Goal: Information Seeking & Learning: Learn about a topic

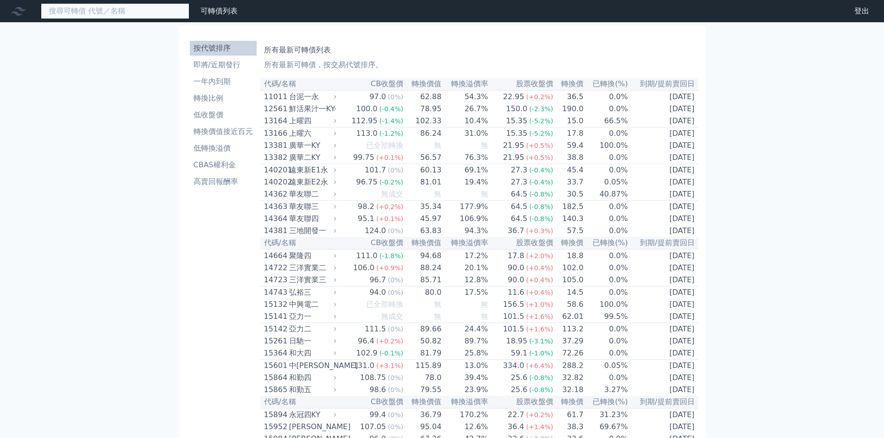
click at [106, 7] on input at bounding box center [115, 11] width 148 height 16
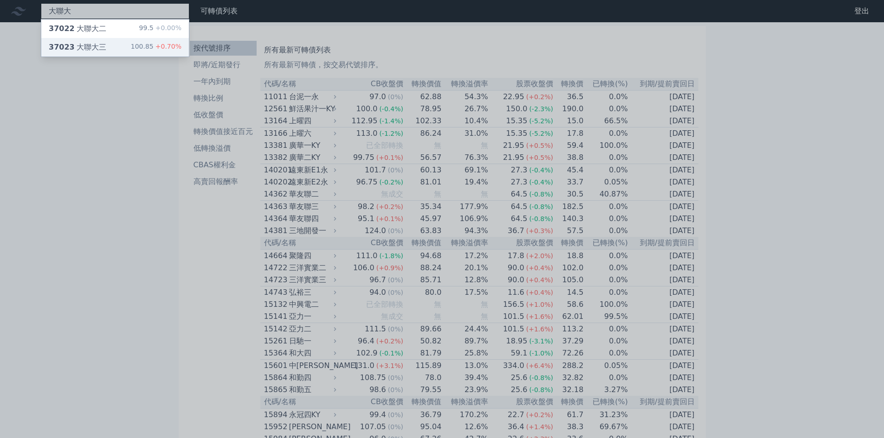
type input "大聯大"
click at [150, 50] on div "100.85 +0.70%" at bounding box center [156, 47] width 51 height 11
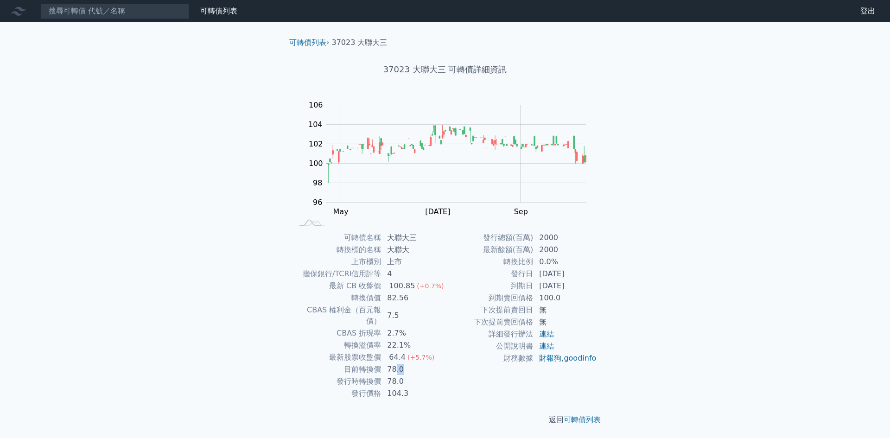
drag, startPoint x: 395, startPoint y: 355, endPoint x: 413, endPoint y: 368, distance: 22.4
click at [410, 364] on td "78.0" at bounding box center [414, 370] width 64 height 12
click at [413, 376] on td "78.0" at bounding box center [414, 382] width 64 height 12
drag, startPoint x: 385, startPoint y: 366, endPoint x: 406, endPoint y: 365, distance: 20.9
click at [406, 376] on td "78.0" at bounding box center [414, 382] width 64 height 12
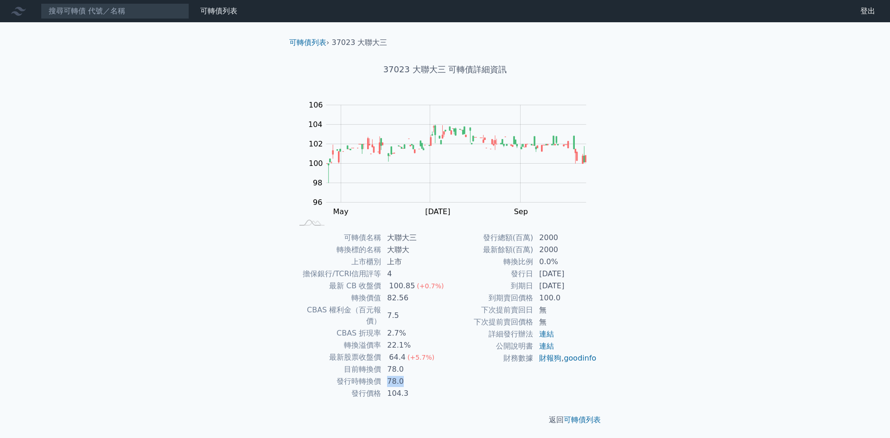
click at [408, 376] on td "78.0" at bounding box center [414, 382] width 64 height 12
drag, startPoint x: 391, startPoint y: 358, endPoint x: 401, endPoint y: 359, distance: 10.2
click at [393, 364] on td "78.0" at bounding box center [414, 370] width 64 height 12
drag, startPoint x: 412, startPoint y: 364, endPoint x: 411, endPoint y: 359, distance: 4.8
click at [411, 364] on td "78.0" at bounding box center [414, 370] width 64 height 12
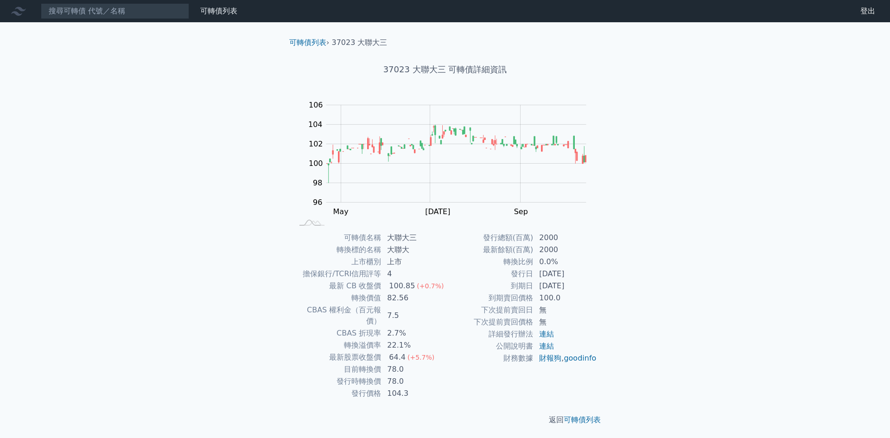
drag, startPoint x: 411, startPoint y: 359, endPoint x: 374, endPoint y: 358, distance: 37.1
click at [399, 364] on td "78.0" at bounding box center [414, 370] width 64 height 12
click at [374, 364] on td "目前轉換價" at bounding box center [337, 370] width 89 height 12
drag, startPoint x: 378, startPoint y: 359, endPoint x: 397, endPoint y: 364, distance: 19.1
click at [389, 364] on tr "目前轉換價 78.0" at bounding box center [369, 370] width 152 height 12
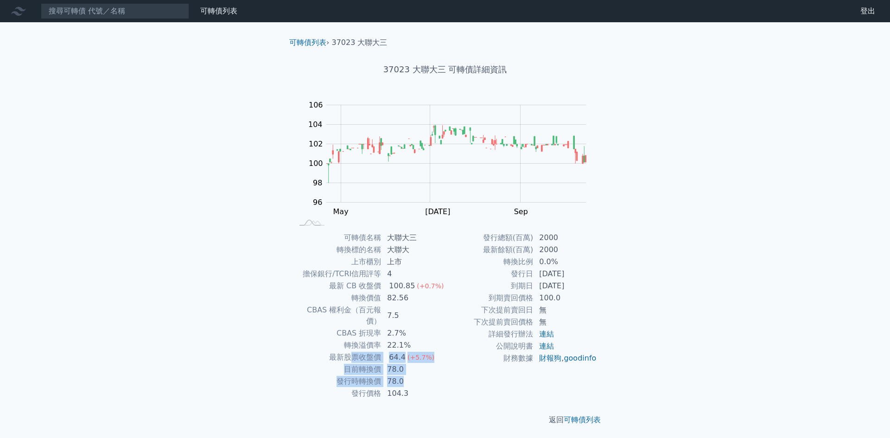
drag, startPoint x: 423, startPoint y: 373, endPoint x: 365, endPoint y: 329, distance: 72.9
click at [354, 339] on tbody "可轉債名稱 大聯大三 轉換標的名稱 大聯大 上市櫃別 上市 擔保銀行/TCRI信用評等 4 最新 CB 收盤價 100.85 (+0.7%) 轉換價值 82.…" at bounding box center [369, 316] width 152 height 168
drag, startPoint x: 390, startPoint y: 299, endPoint x: 395, endPoint y: 285, distance: 14.2
click at [391, 296] on td "82.56" at bounding box center [414, 298] width 64 height 12
